Goal: Transaction & Acquisition: Purchase product/service

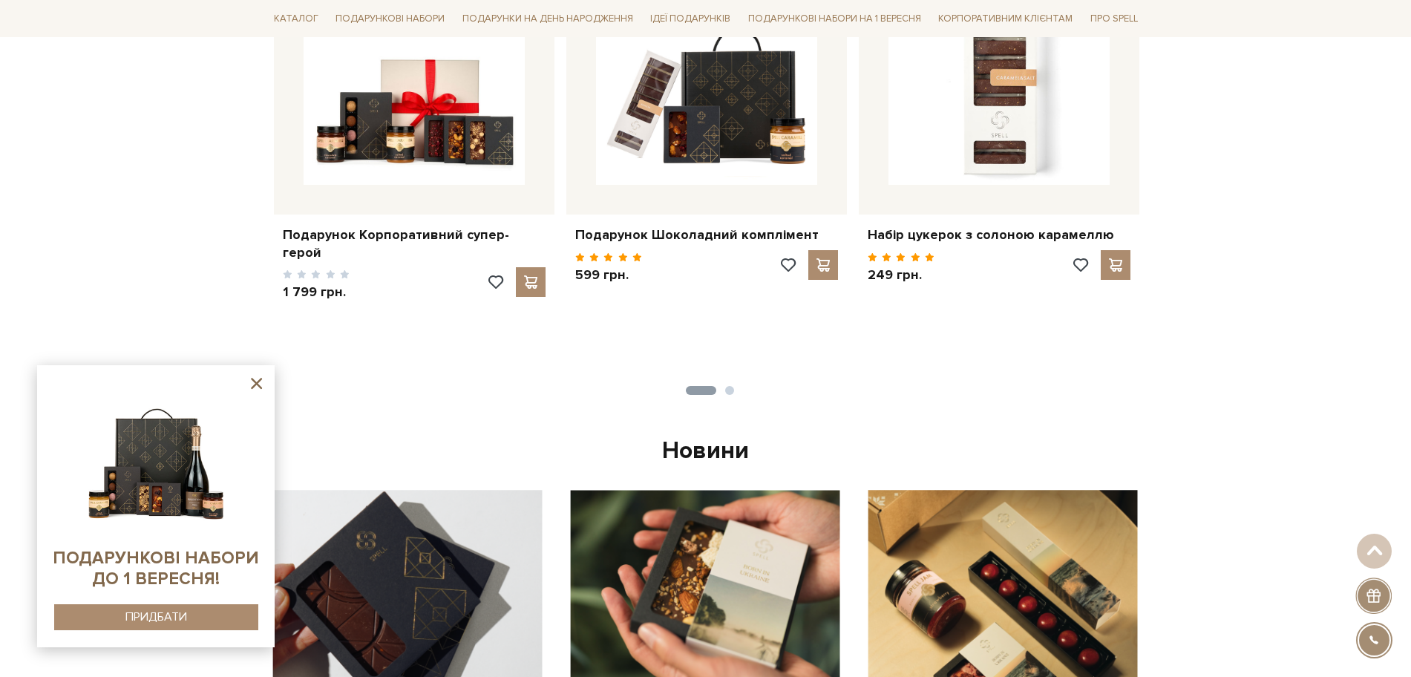
scroll to position [835, 0]
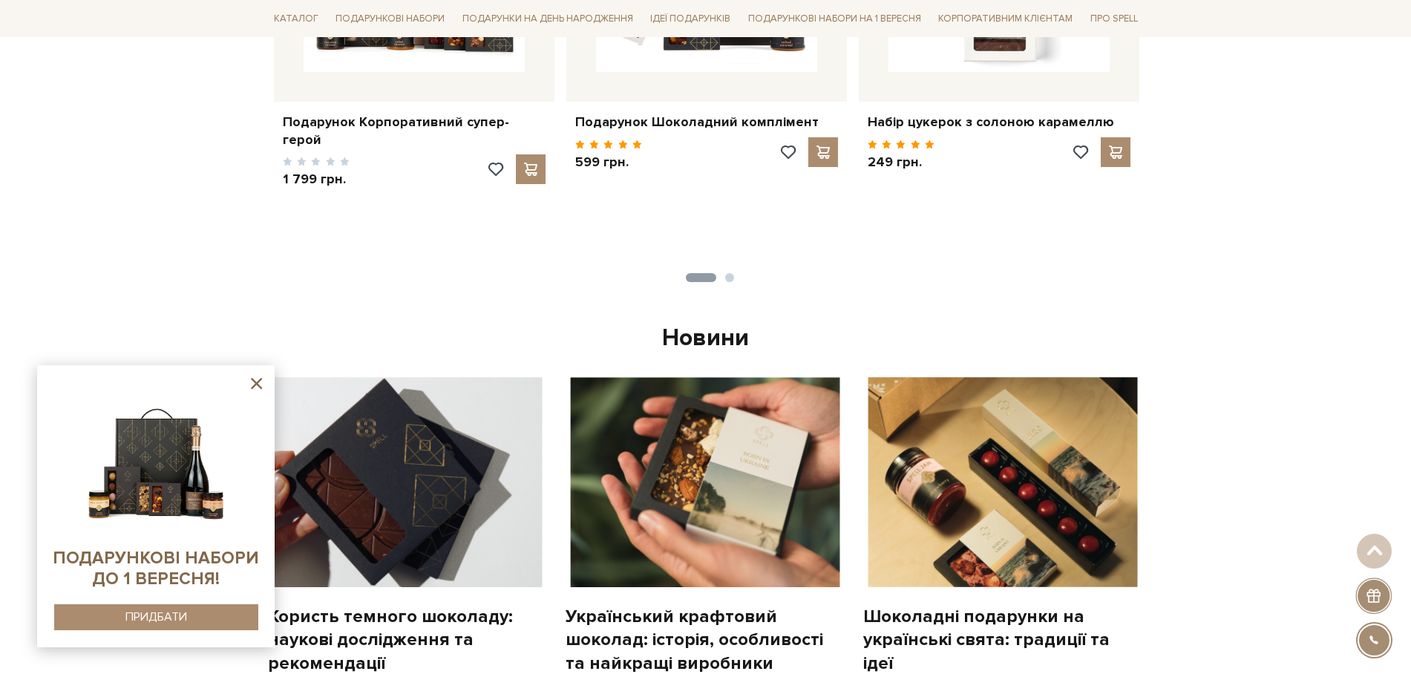
click at [256, 387] on icon at bounding box center [256, 383] width 19 height 19
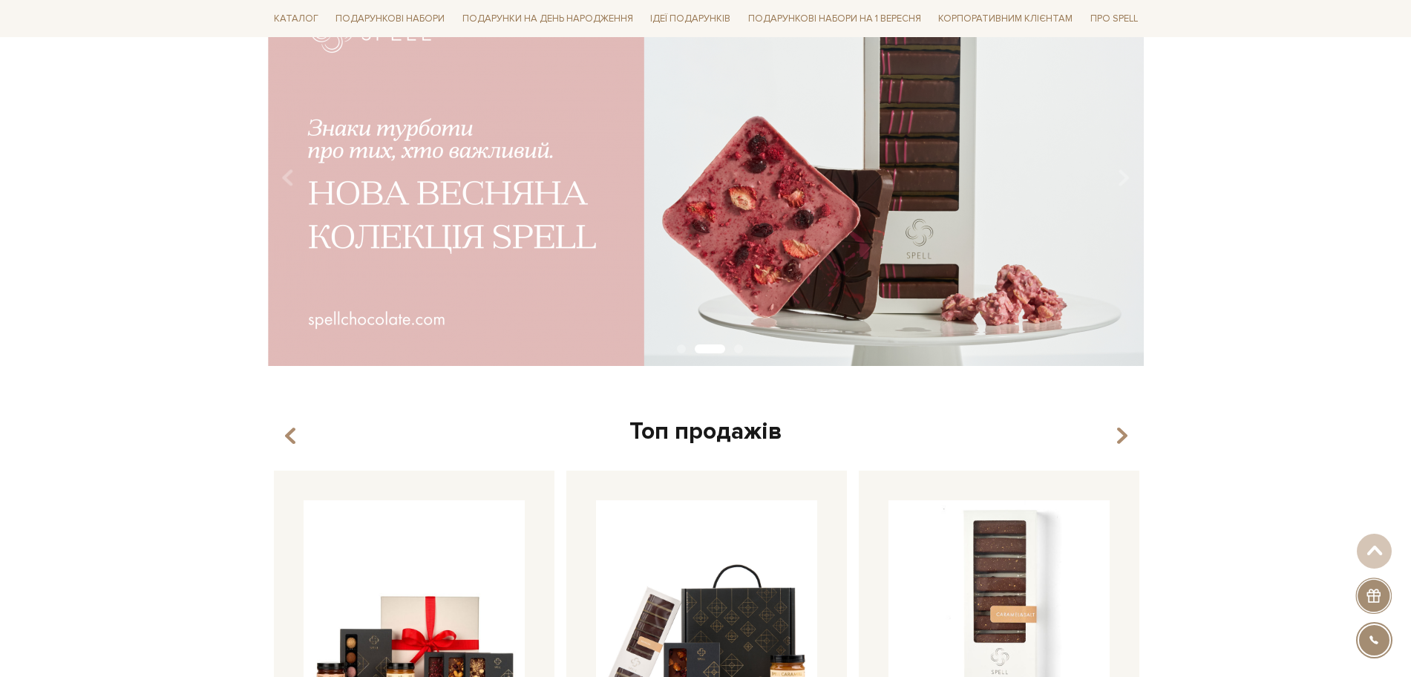
scroll to position [0, 0]
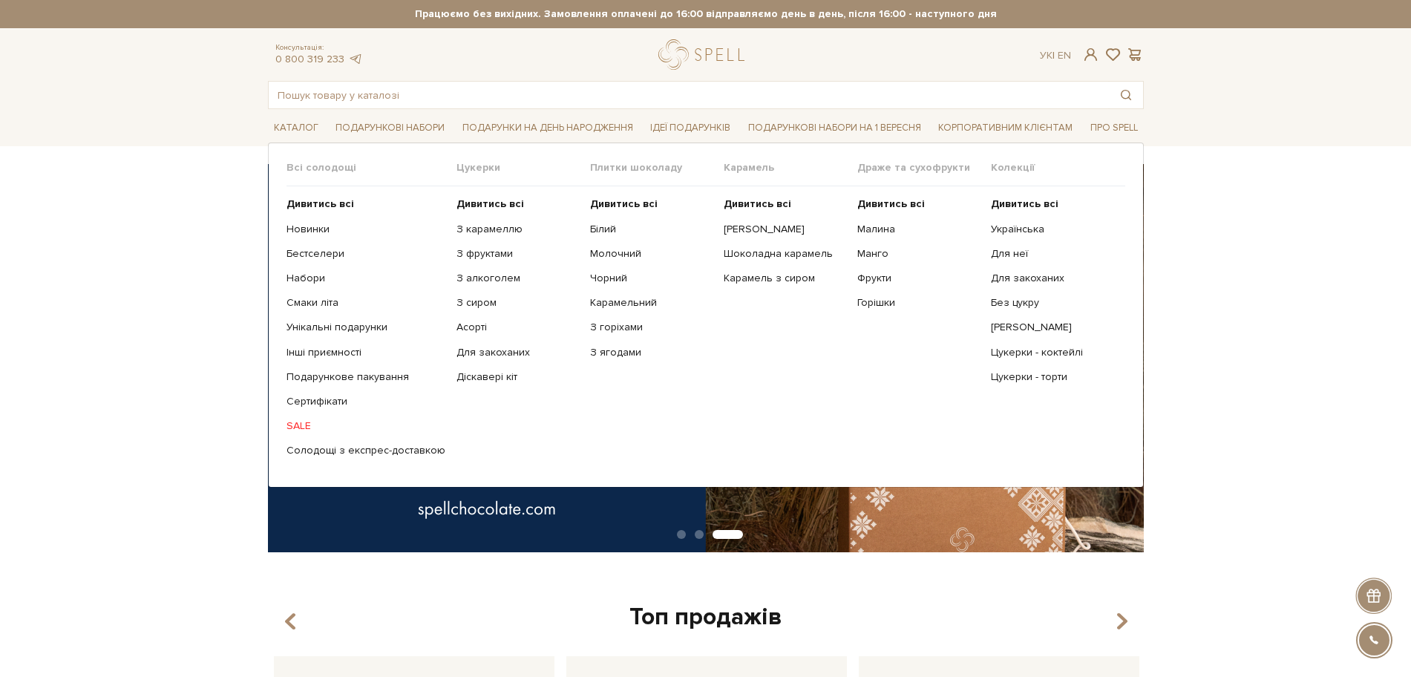
click at [301, 431] on link "SALE" at bounding box center [366, 425] width 159 height 13
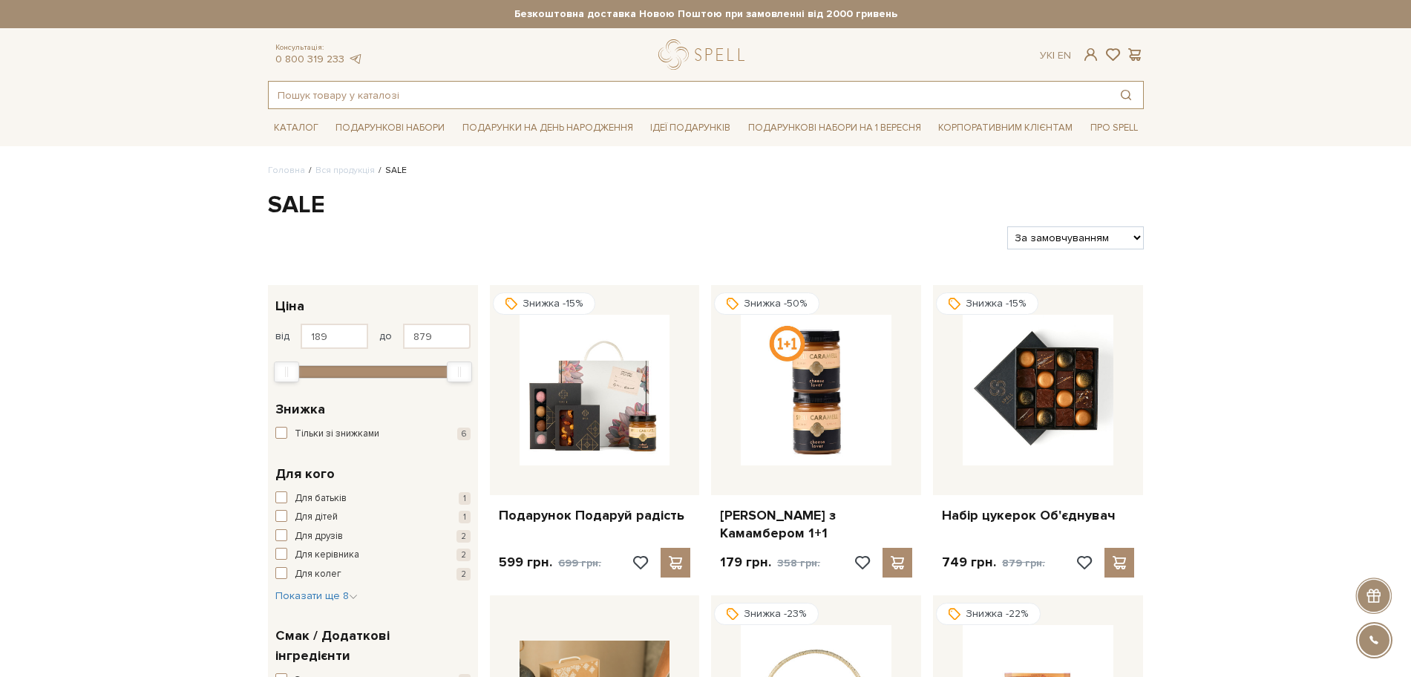
click at [324, 89] on input "text" at bounding box center [689, 95] width 840 height 27
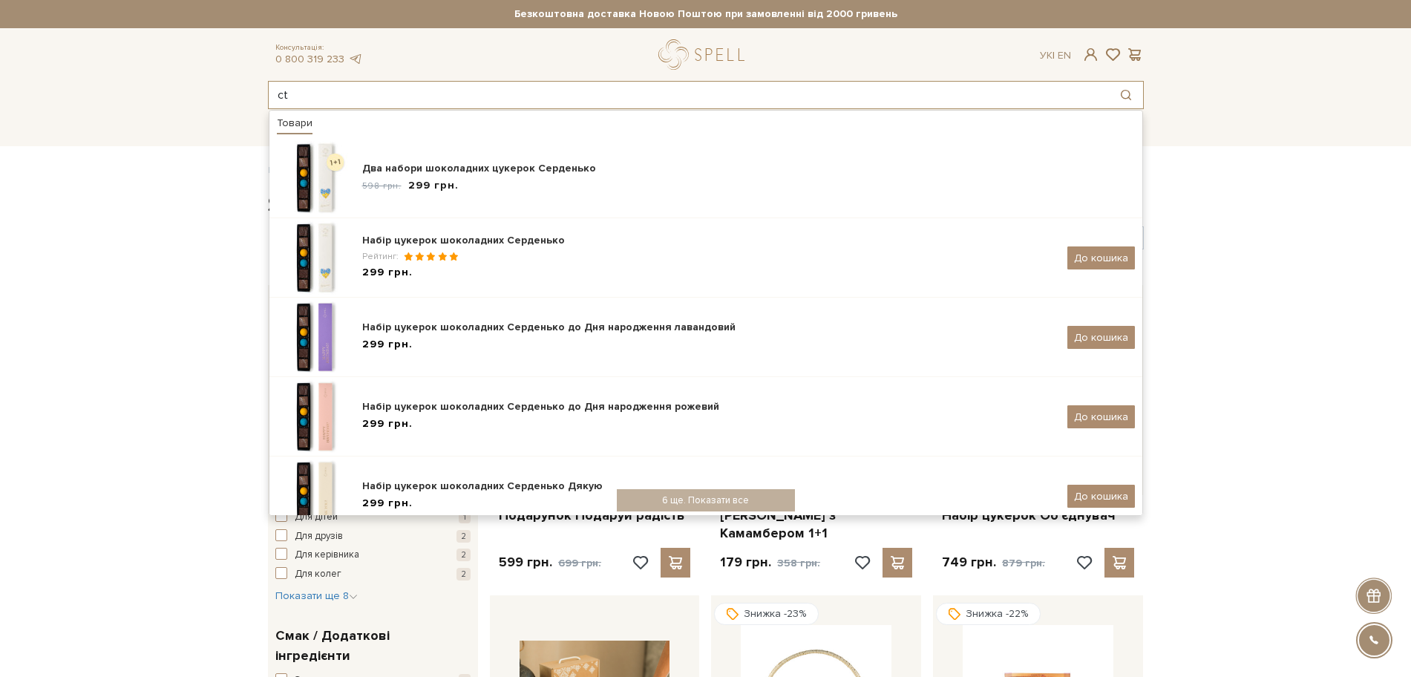
type input "c"
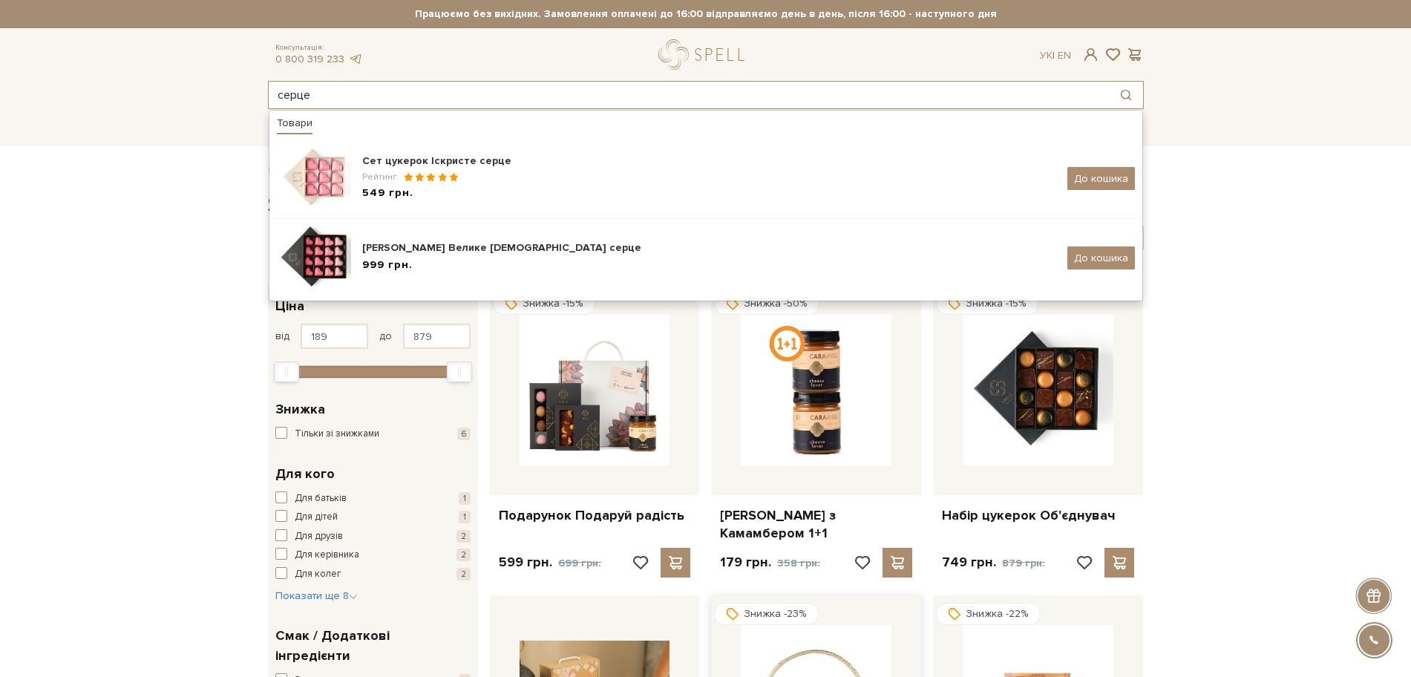
type input "серце"
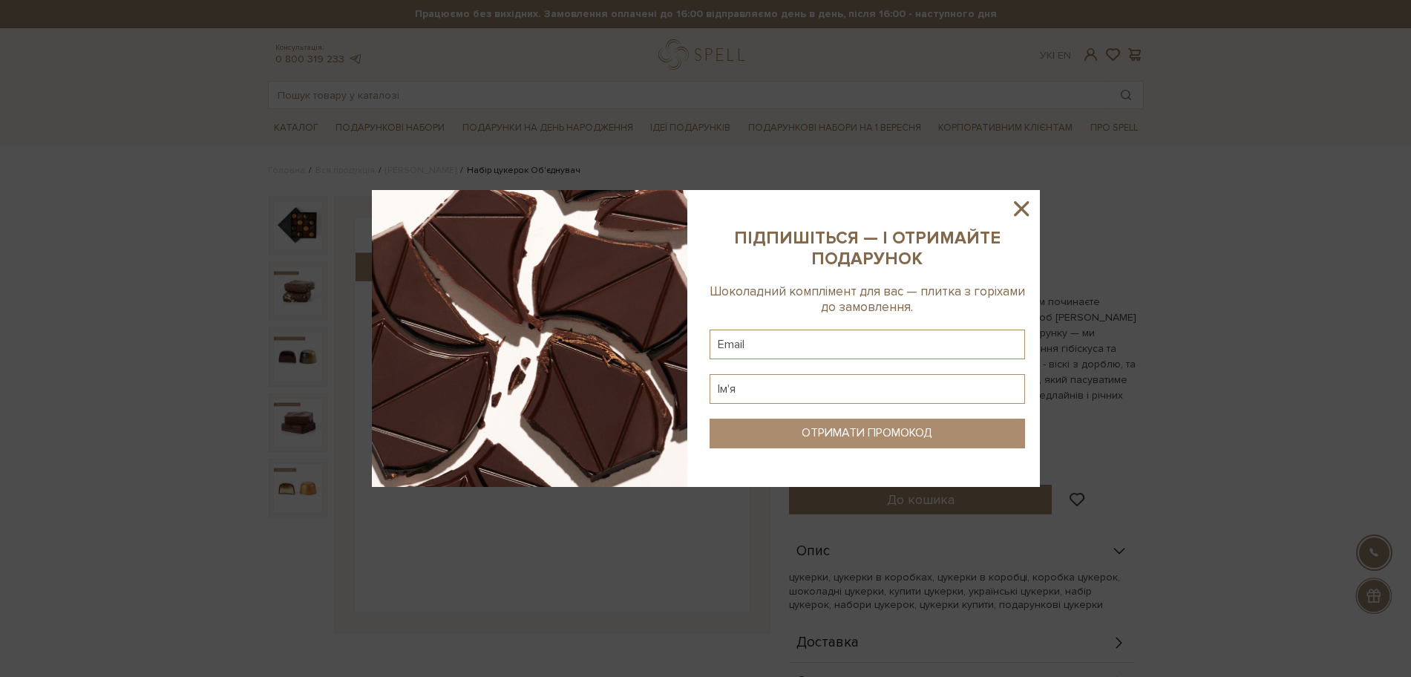
click at [1012, 202] on icon at bounding box center [1021, 208] width 25 height 25
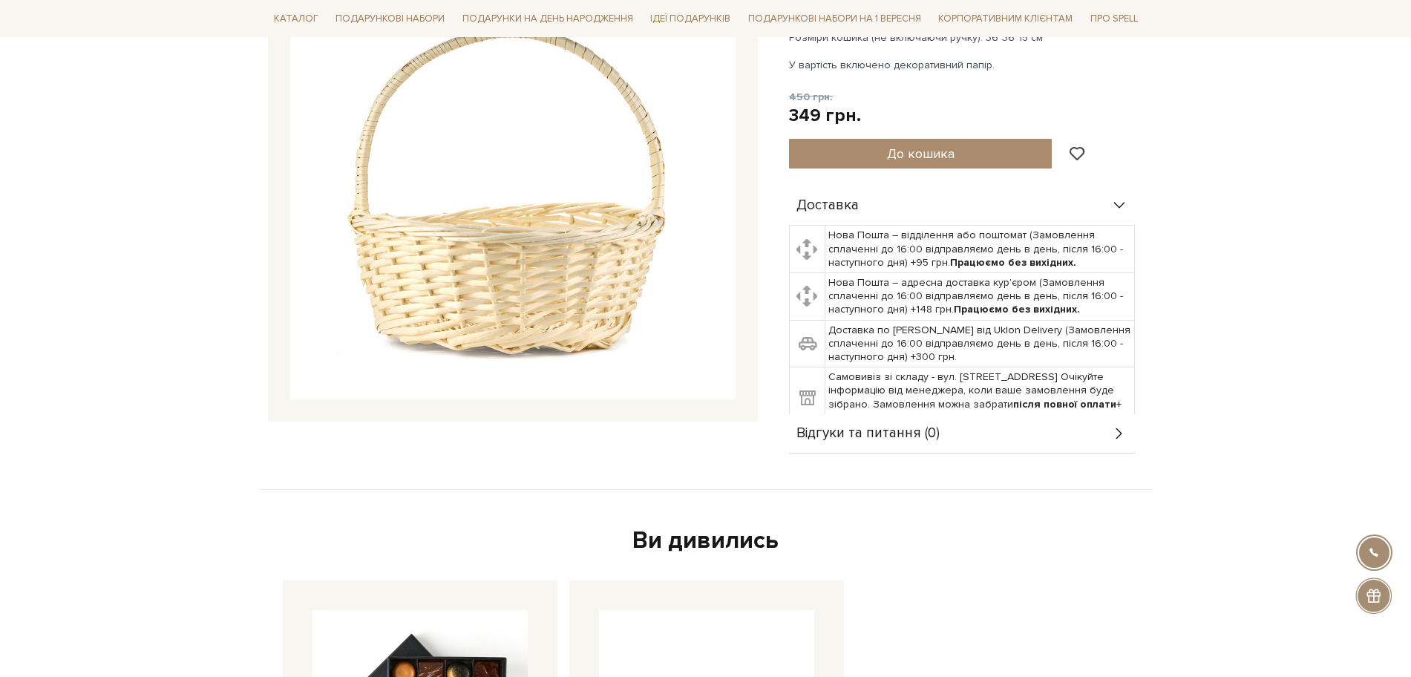
scroll to position [371, 0]
